Goal: Find specific page/section

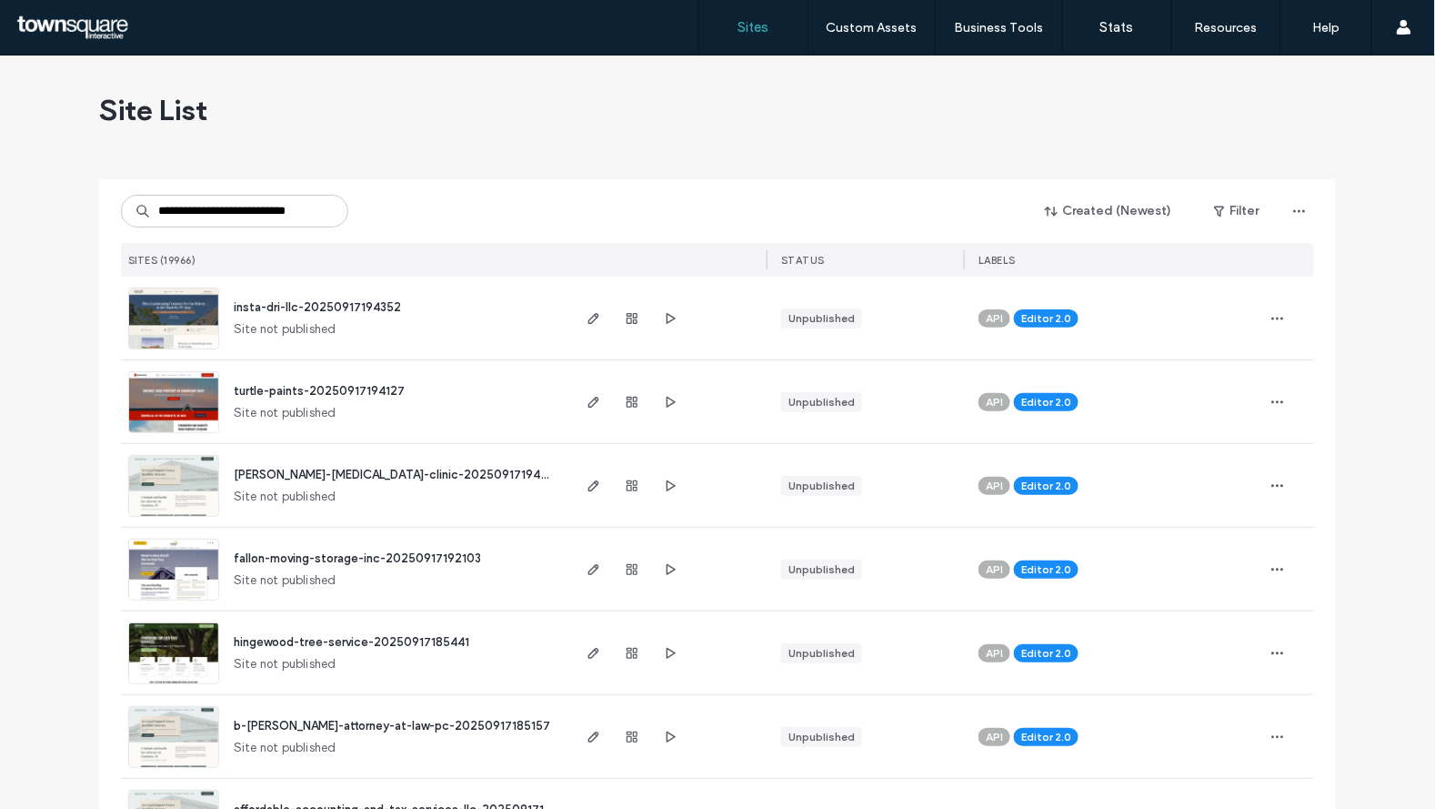
scroll to position [0, 23]
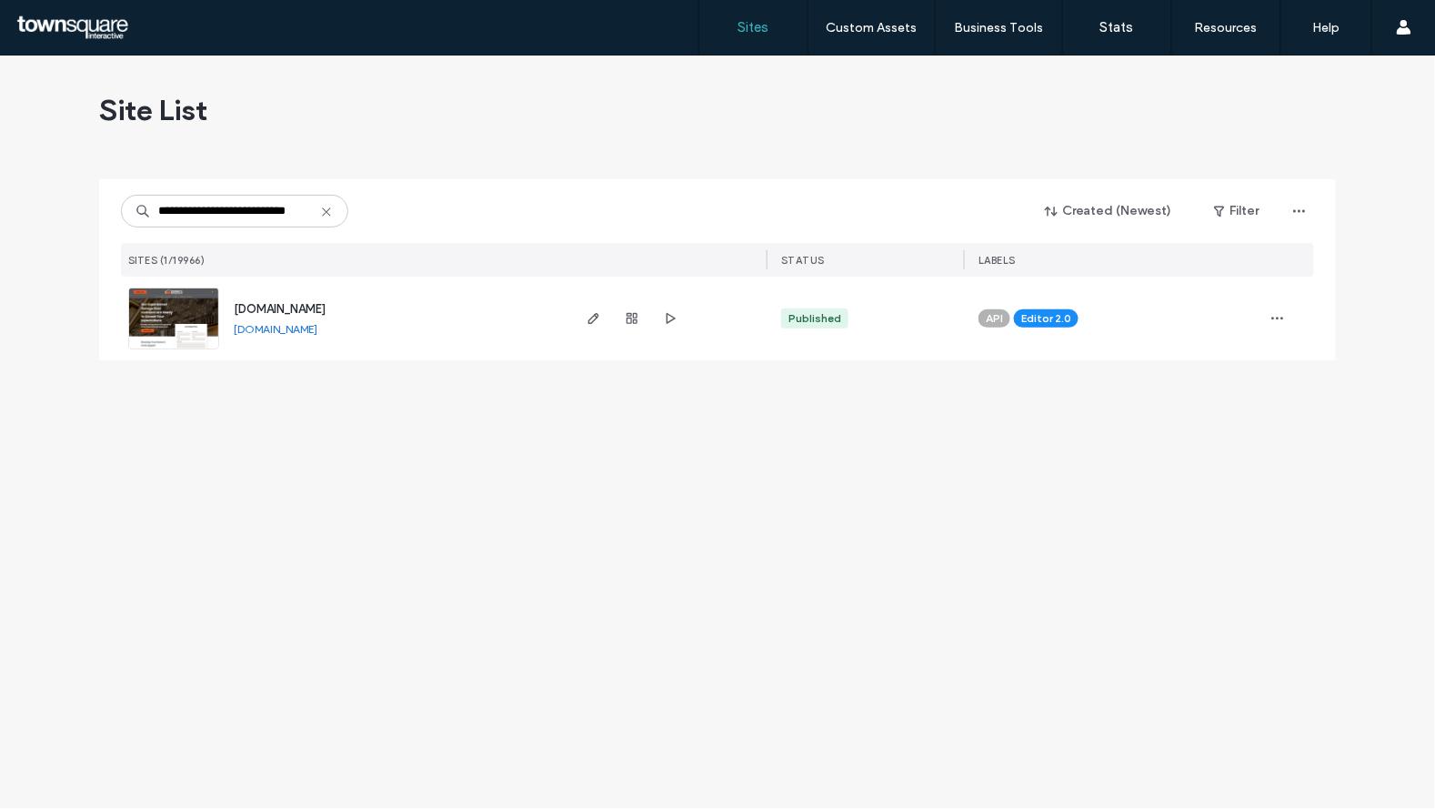
type input "**********"
click at [297, 302] on span "[DOMAIN_NAME]" at bounding box center [280, 309] width 92 height 14
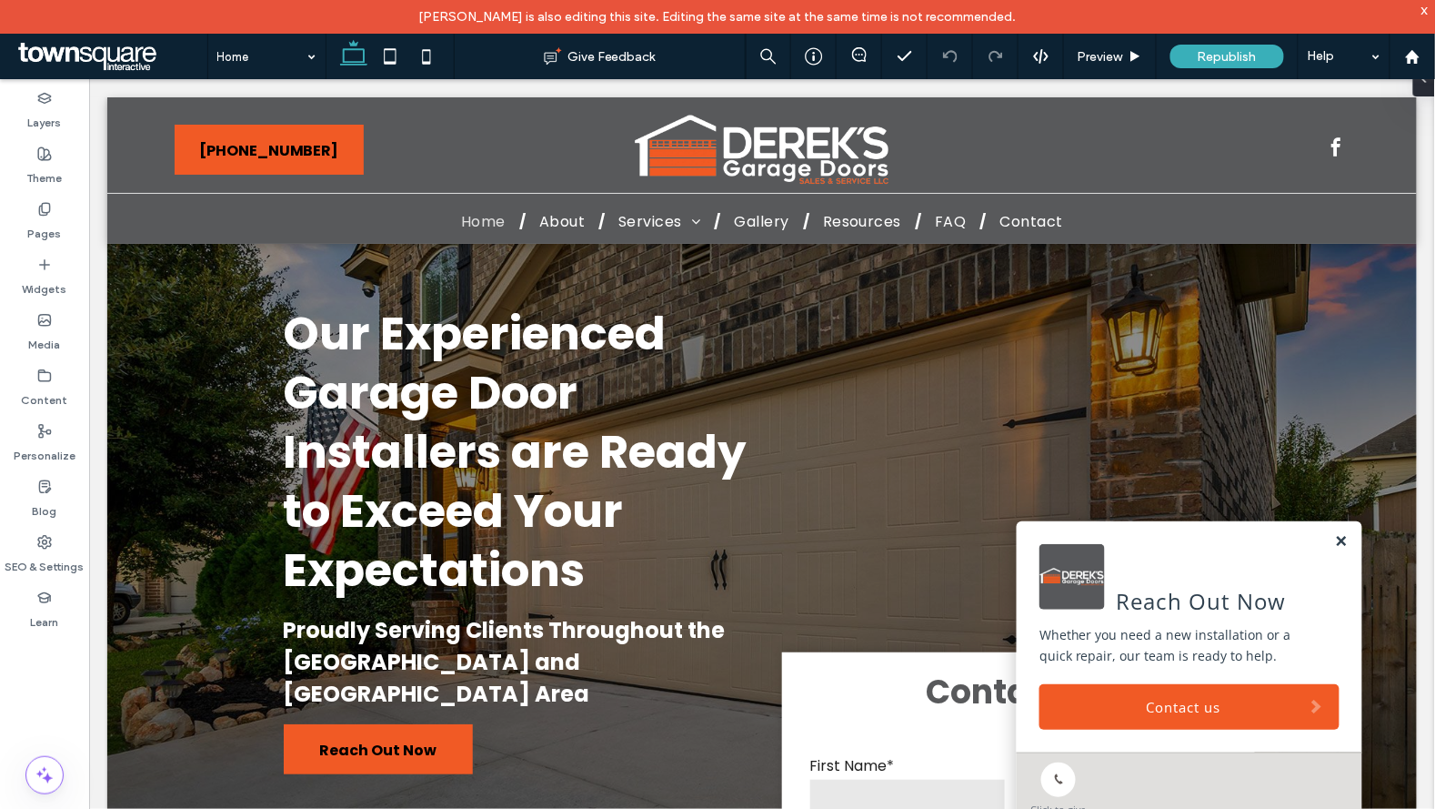
click at [1334, 543] on link at bounding box center [1341, 540] width 14 height 15
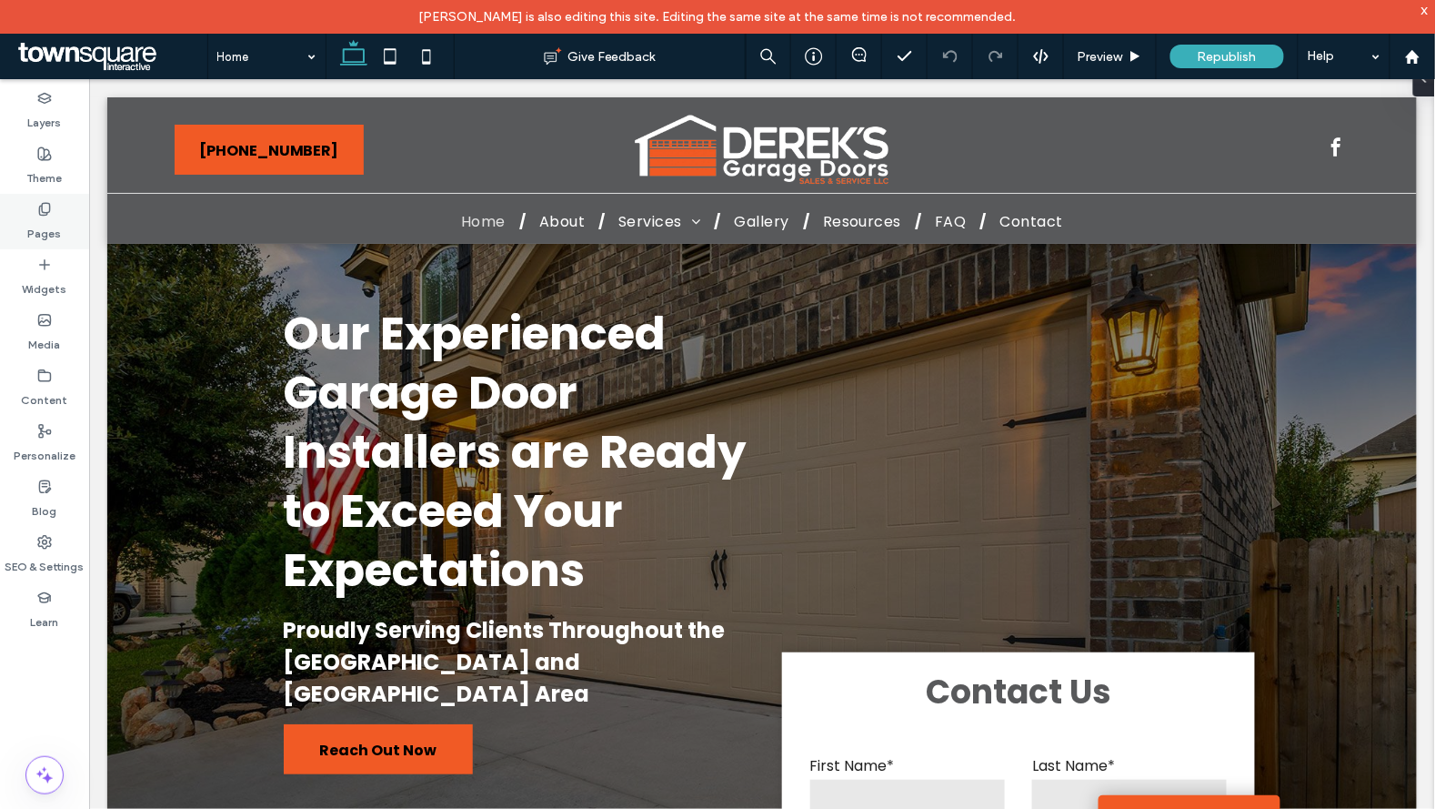
click at [36, 207] on div "Pages" at bounding box center [44, 221] width 89 height 55
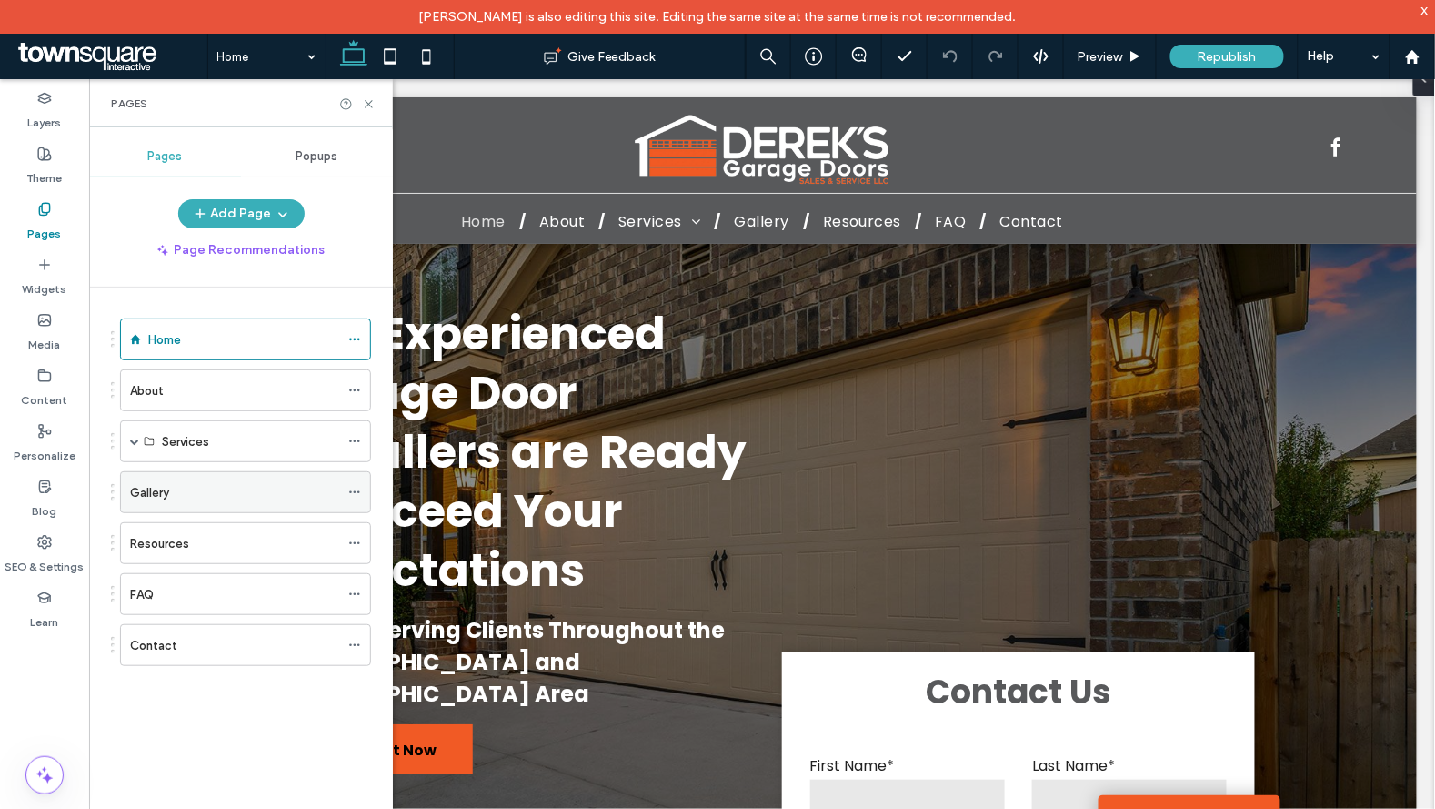
click at [160, 505] on div "Gallery" at bounding box center [234, 492] width 209 height 40
click at [361, 95] on div "Pages" at bounding box center [241, 103] width 304 height 48
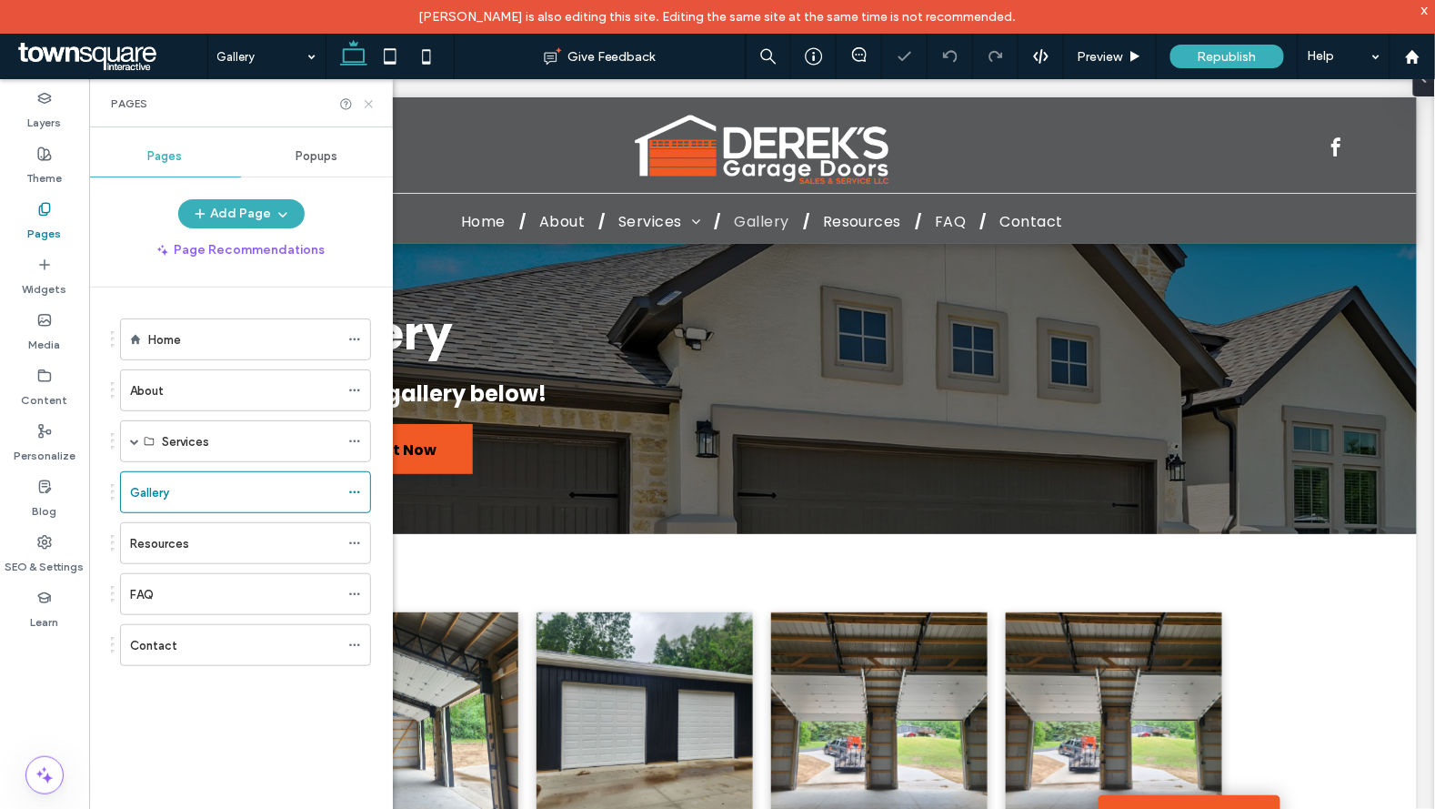
click at [367, 99] on icon at bounding box center [369, 104] width 14 height 14
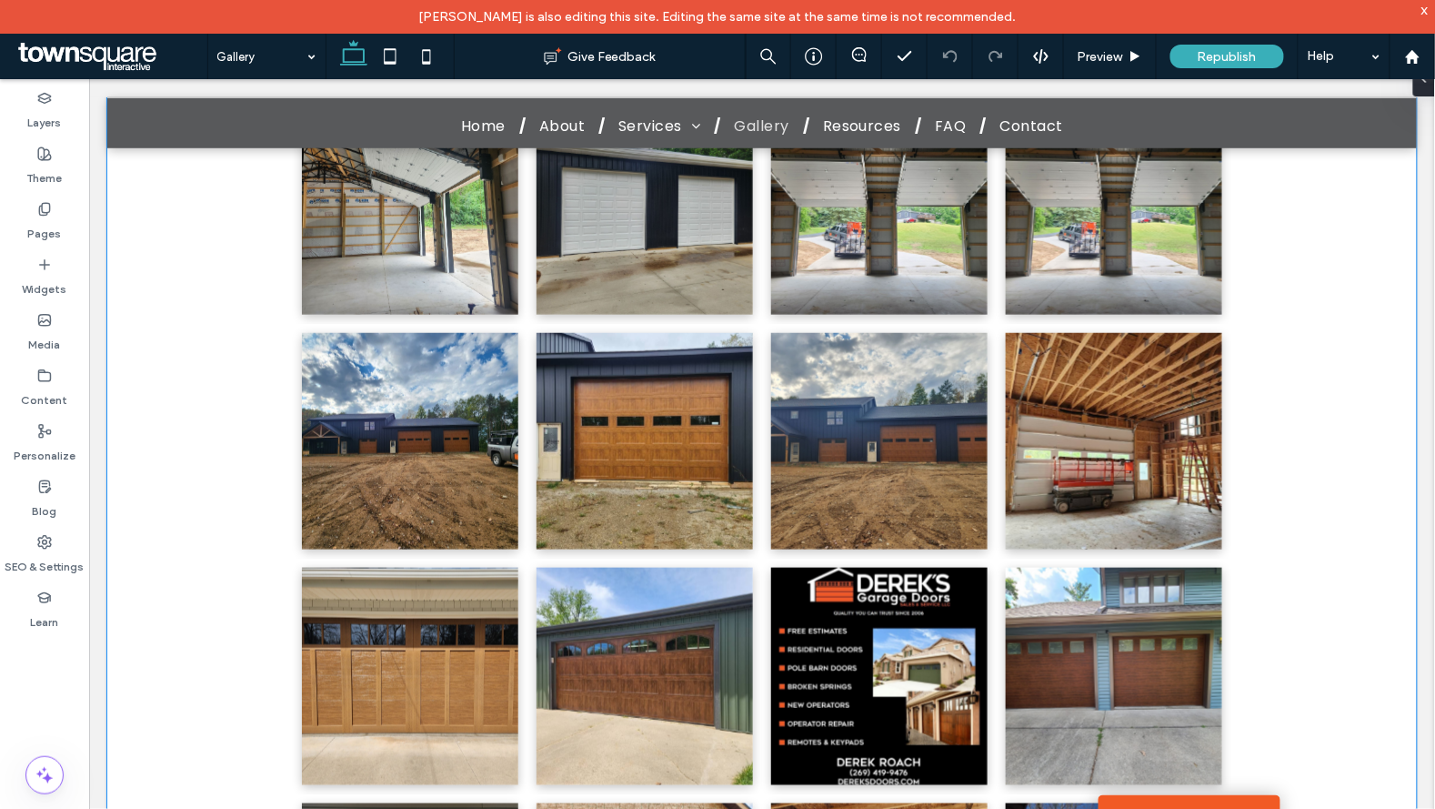
scroll to position [390, 0]
